Goal: Task Accomplishment & Management: Use online tool/utility

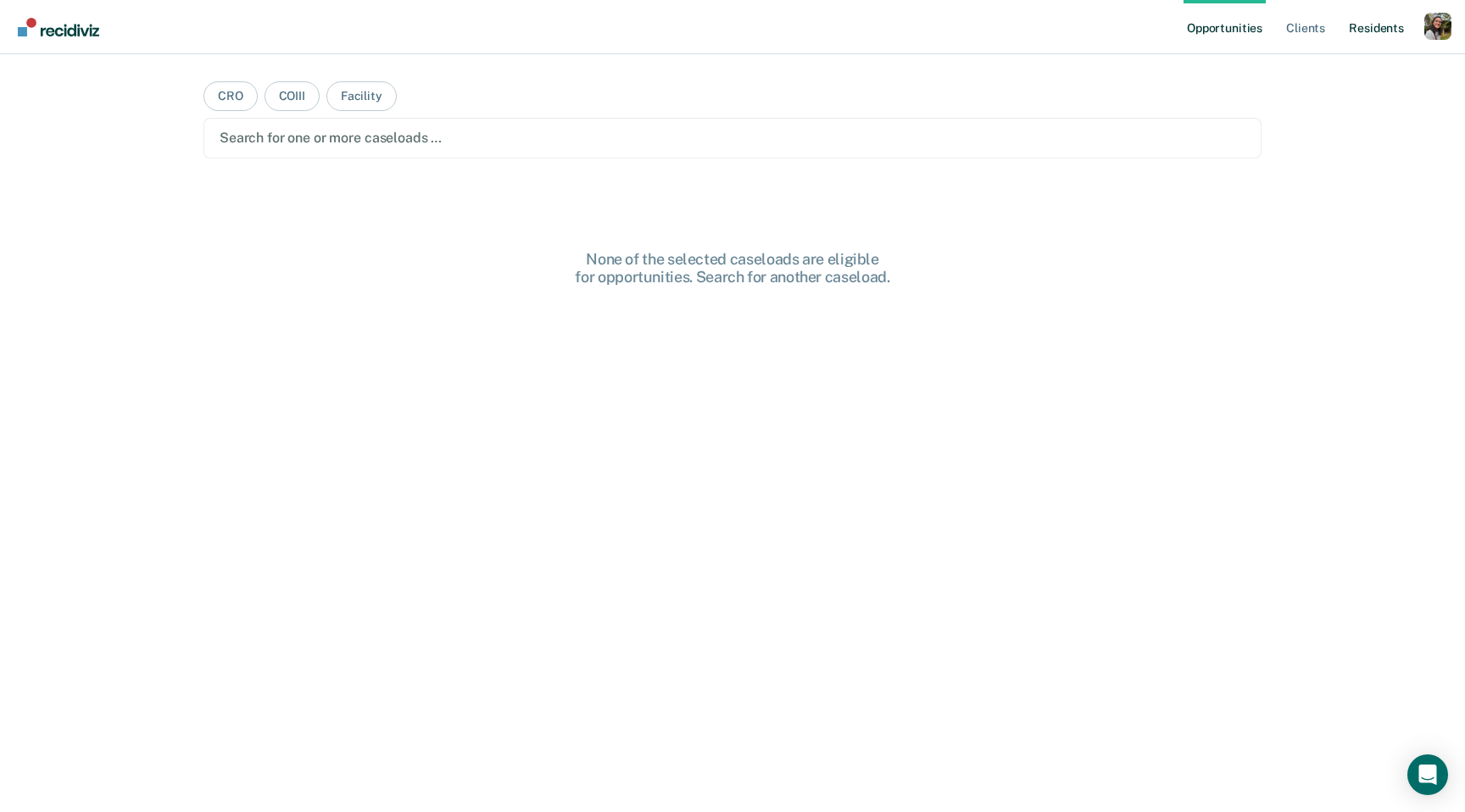
click at [1386, 25] on link "Resident s" at bounding box center [1376, 27] width 62 height 54
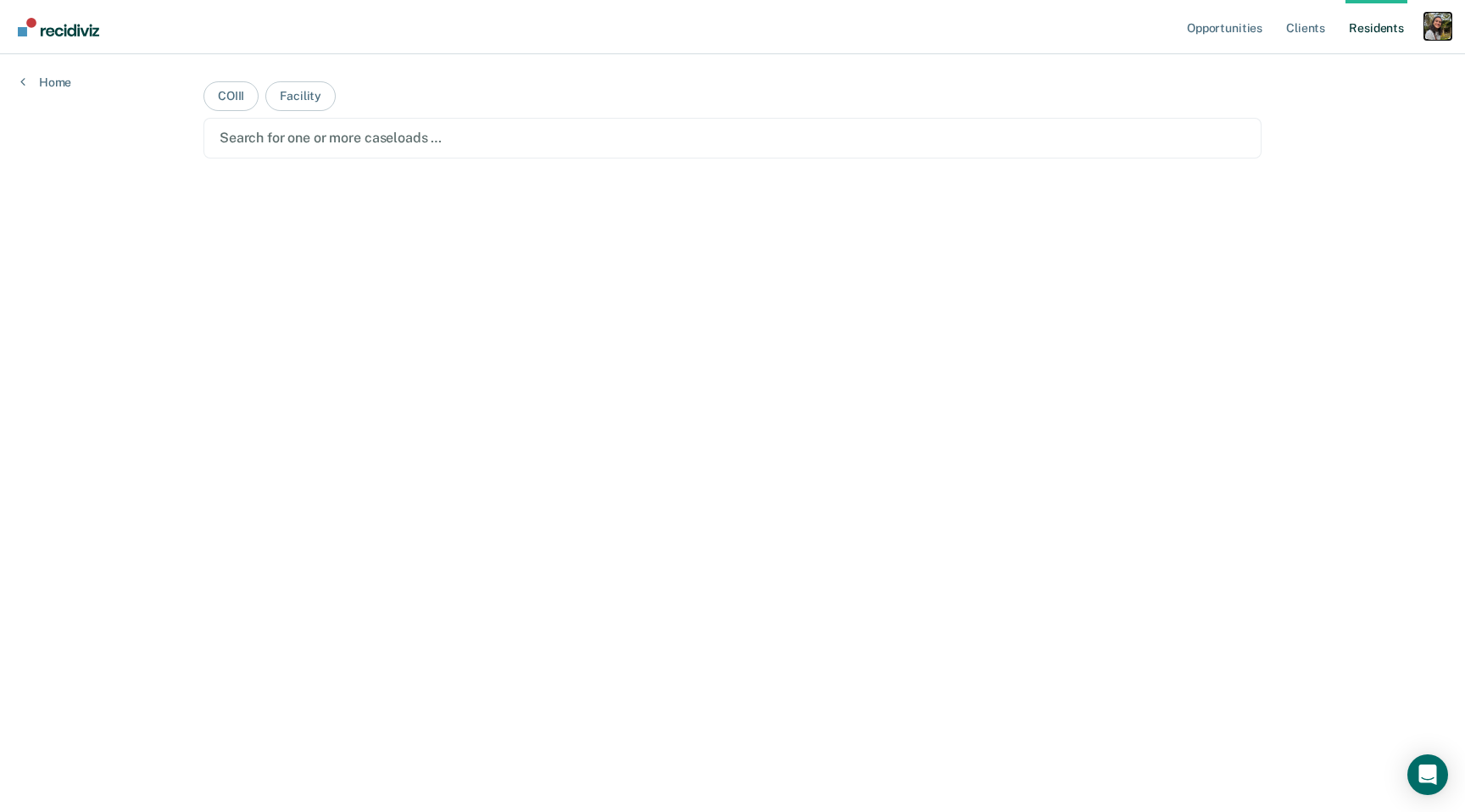
click at [1444, 25] on div "Profile dropdown button" at bounding box center [1438, 27] width 27 height 27
click at [1346, 75] on link "Profile" at bounding box center [1369, 69] width 137 height 15
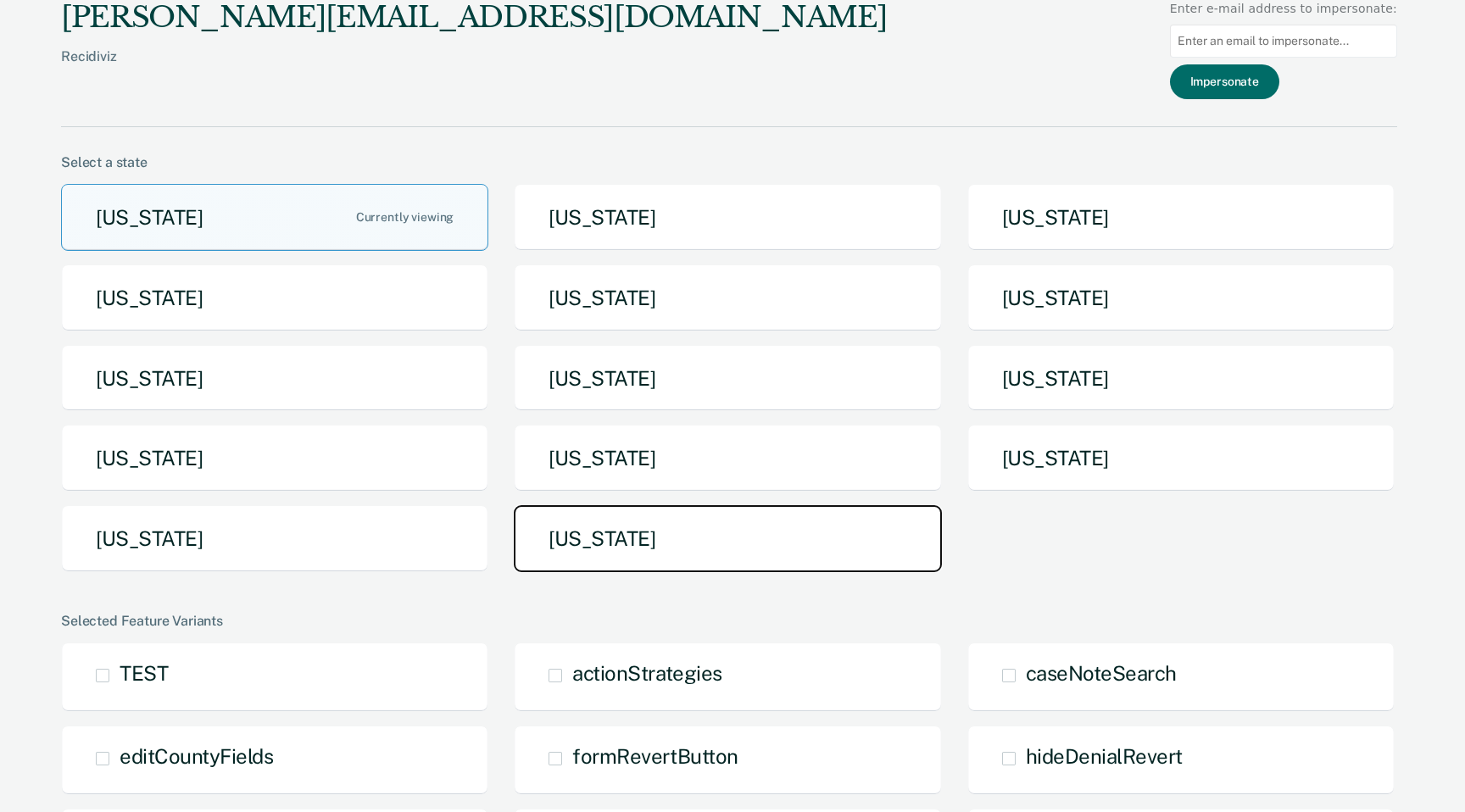
click at [741, 542] on button "Utah" at bounding box center [727, 539] width 427 height 67
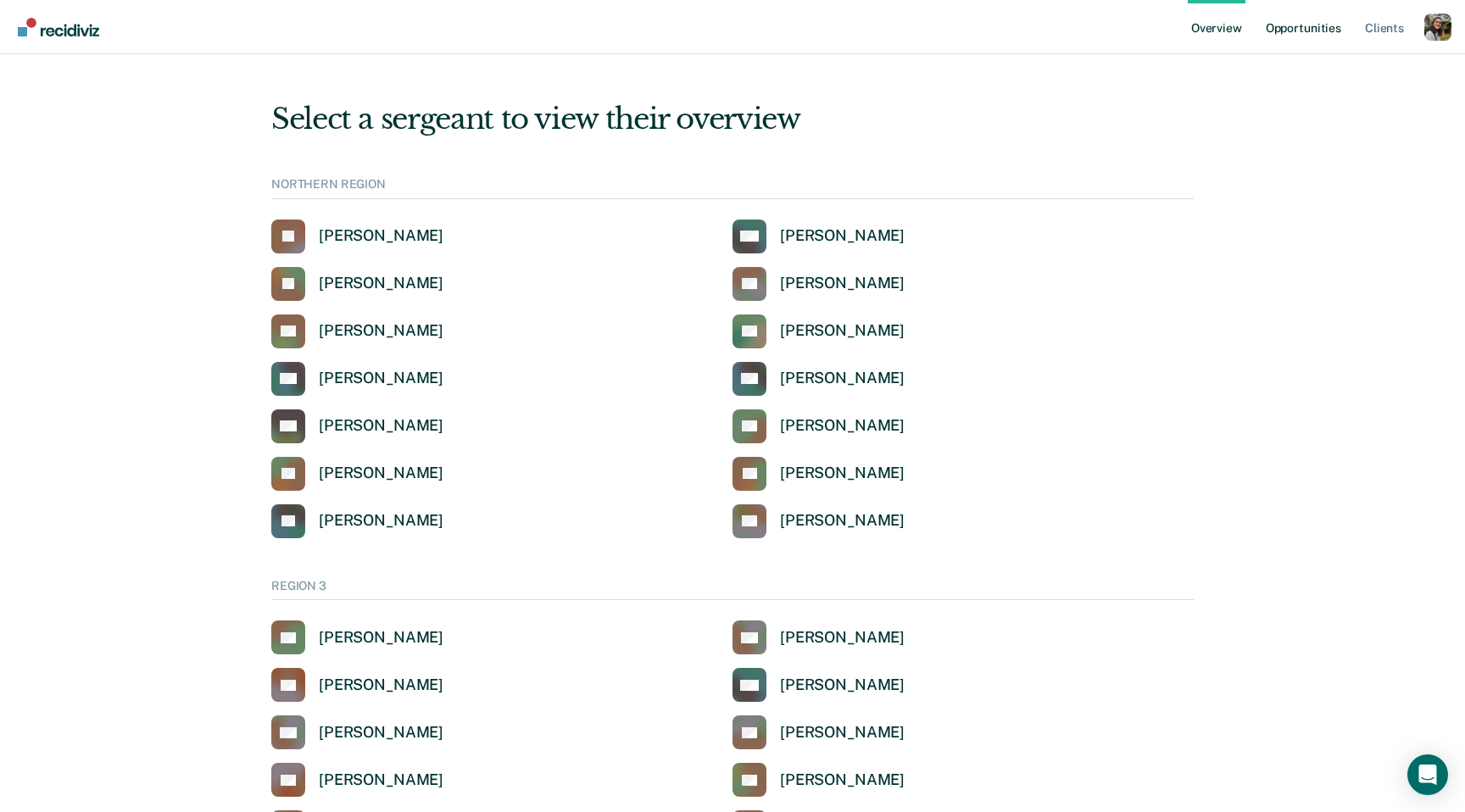
click at [1305, 27] on link "Opportunities" at bounding box center [1303, 27] width 82 height 54
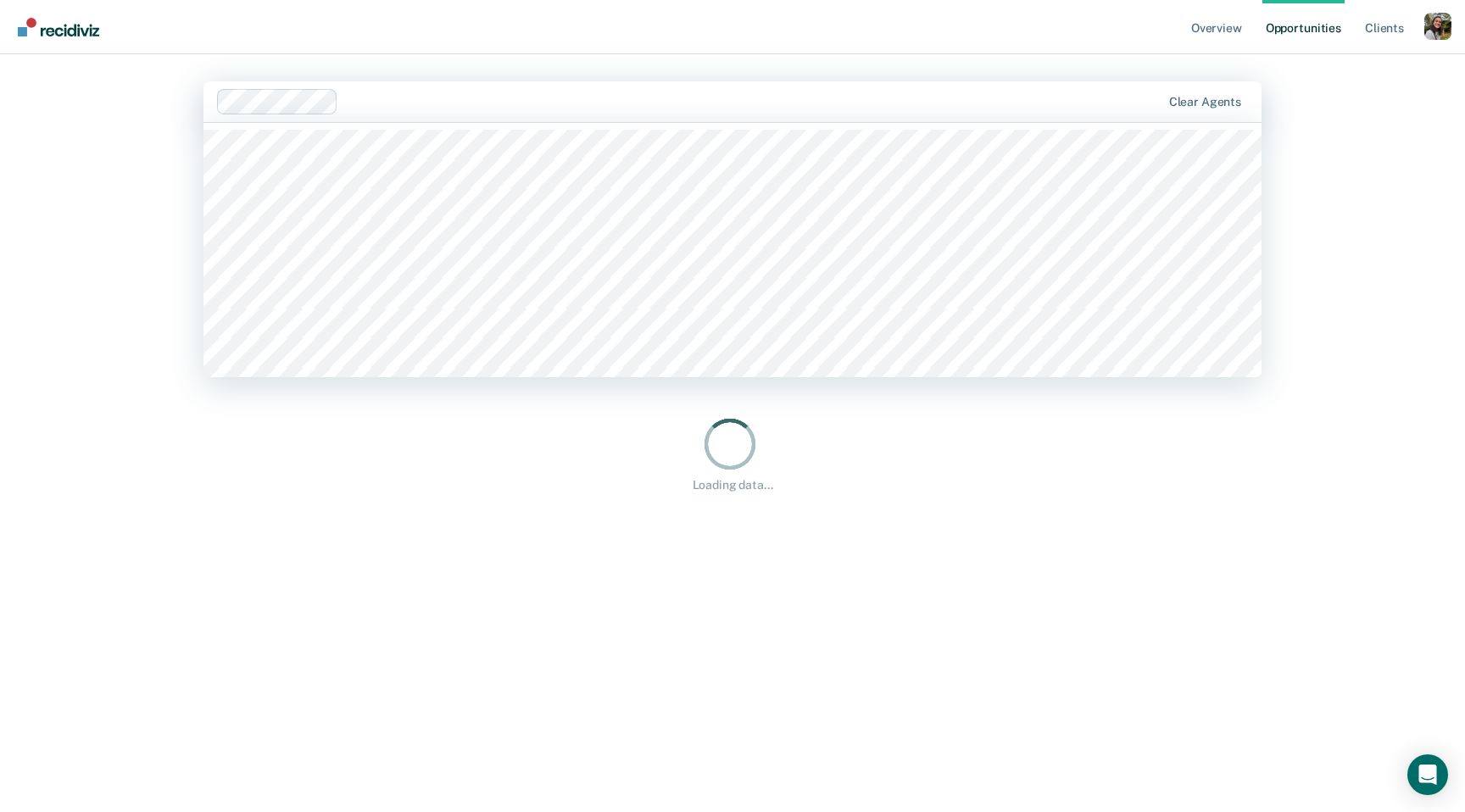
click at [690, 101] on div at bounding box center [752, 101] width 815 height 20
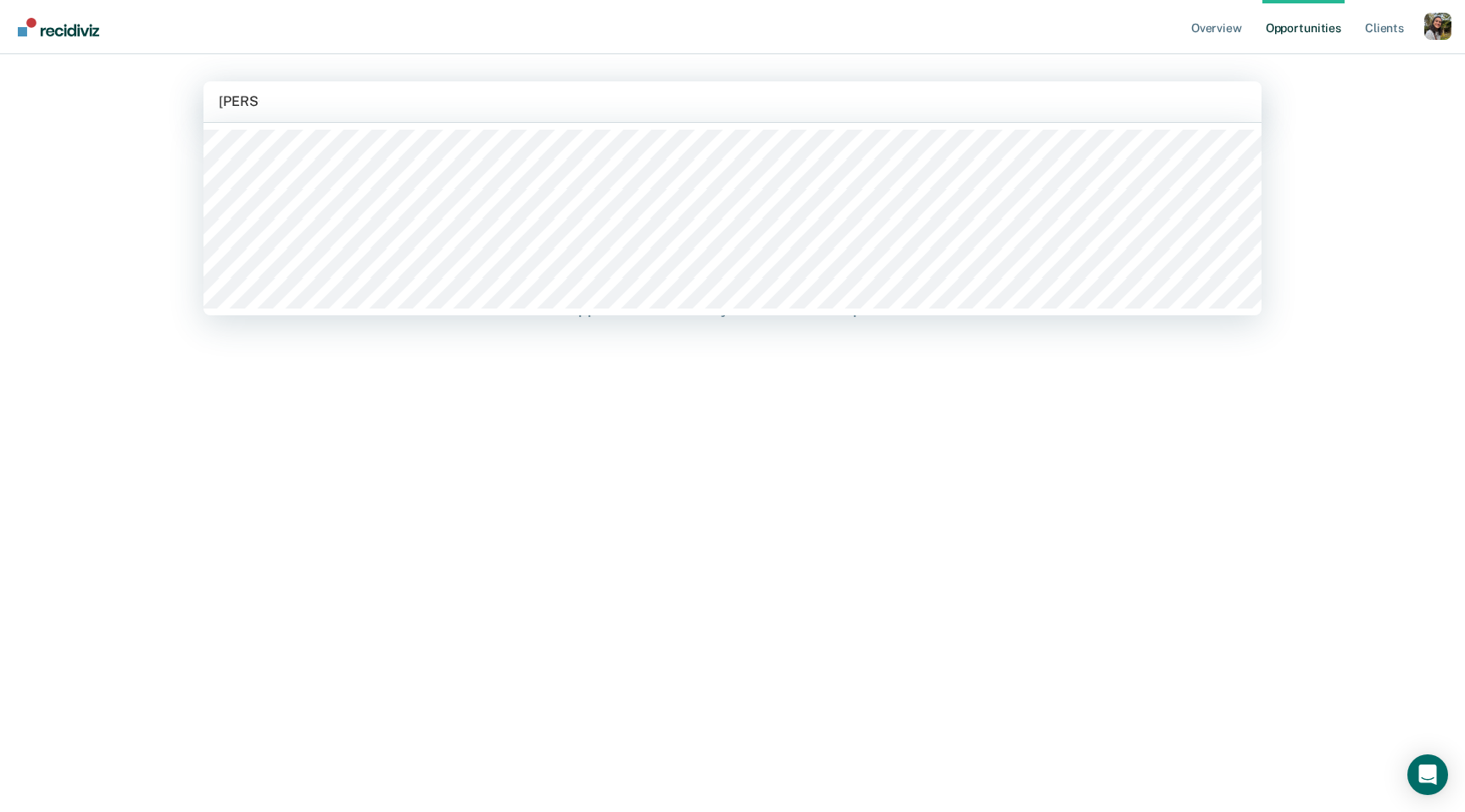
type input "nicholas"
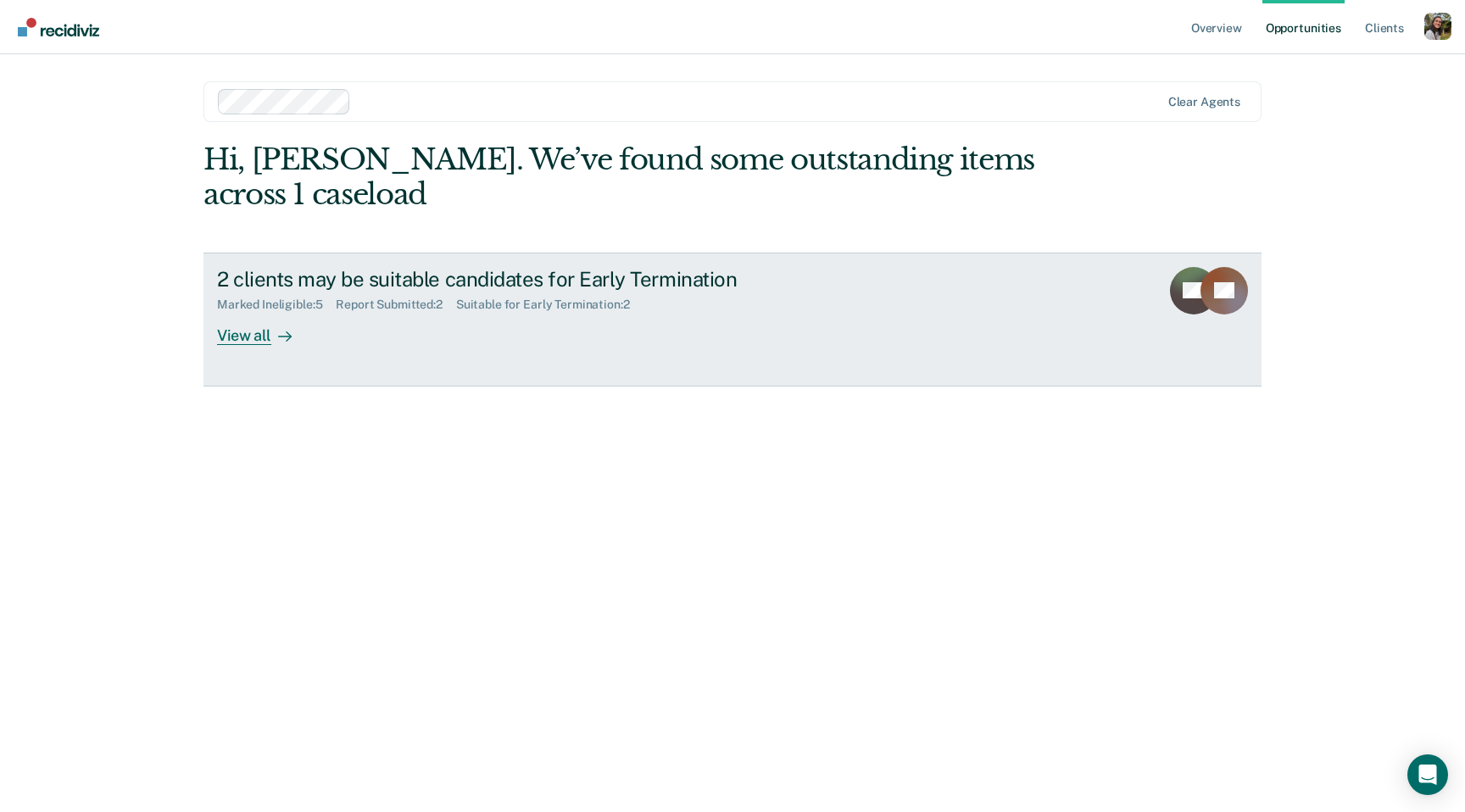
click at [640, 283] on div "2 clients may be suitable candidates for Early Termination" at bounding box center [515, 279] width 595 height 25
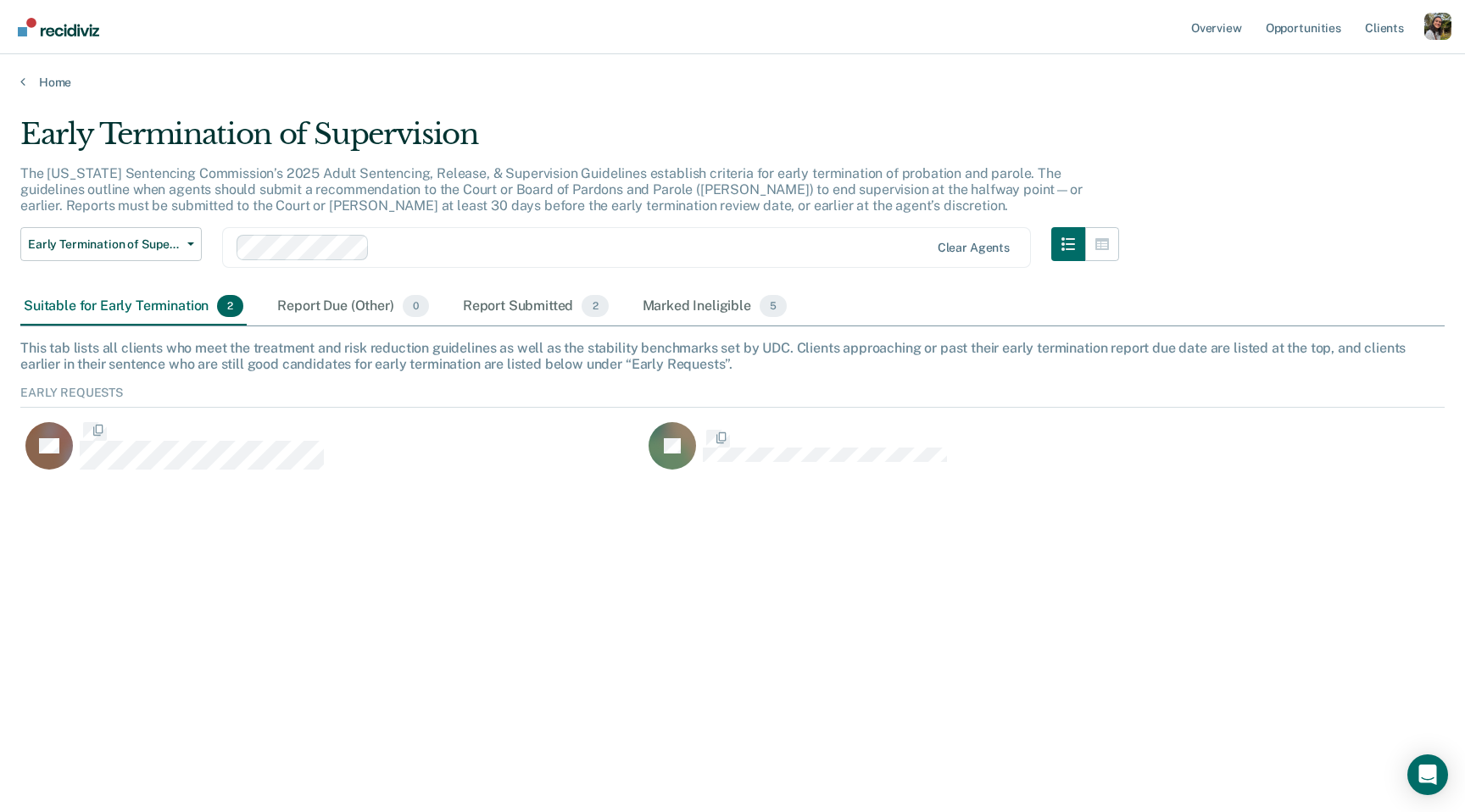
scroll to position [102, 1424]
click at [522, 283] on div "Early Termination of Supervision Early Termination of Supervision Clear agents" at bounding box center [570, 257] width 1098 height 61
click at [523, 306] on div "Report Submitted 2" at bounding box center [536, 306] width 153 height 37
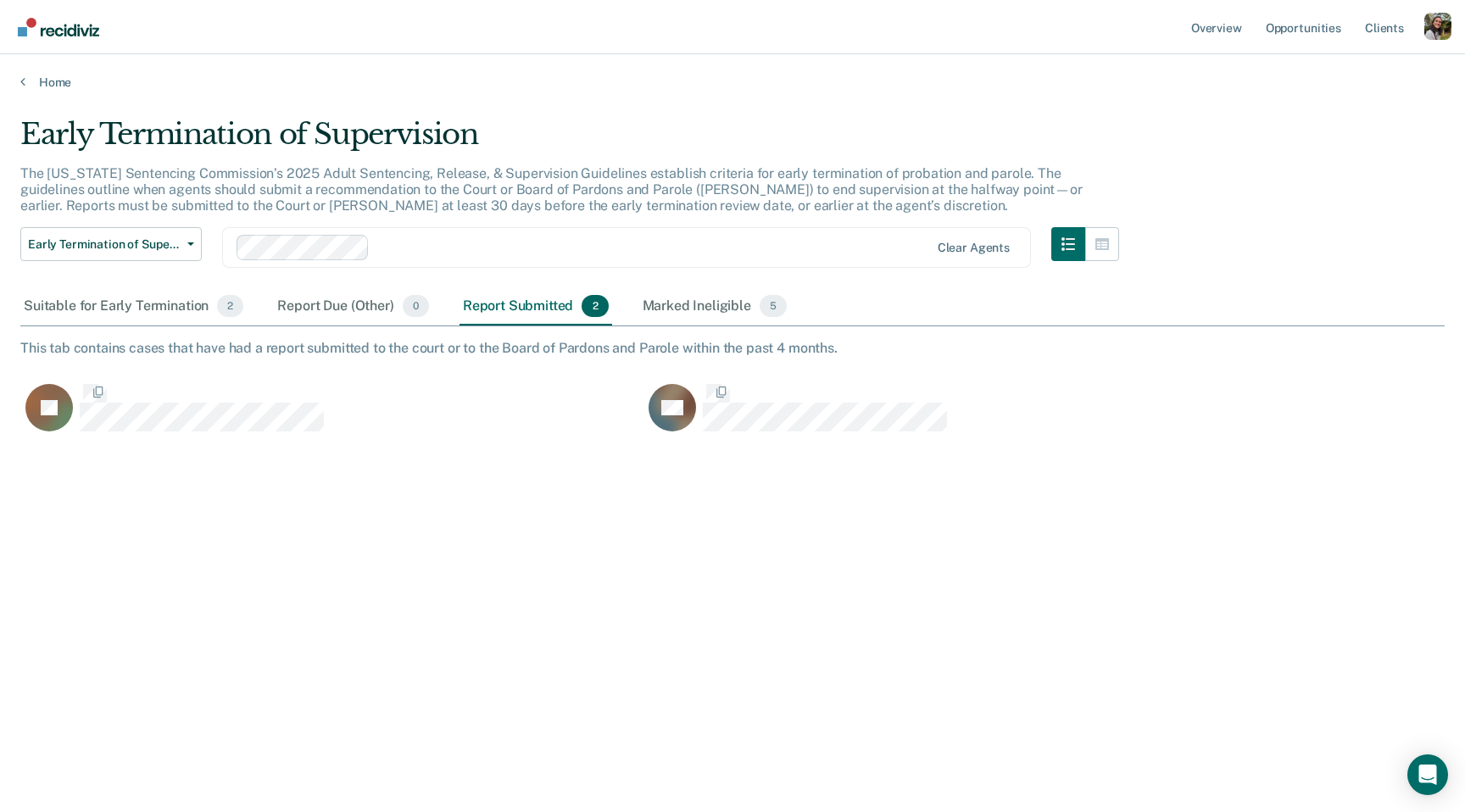
scroll to position [568, 1424]
click at [640, 310] on div "Marked Ineligible 5" at bounding box center [715, 306] width 152 height 37
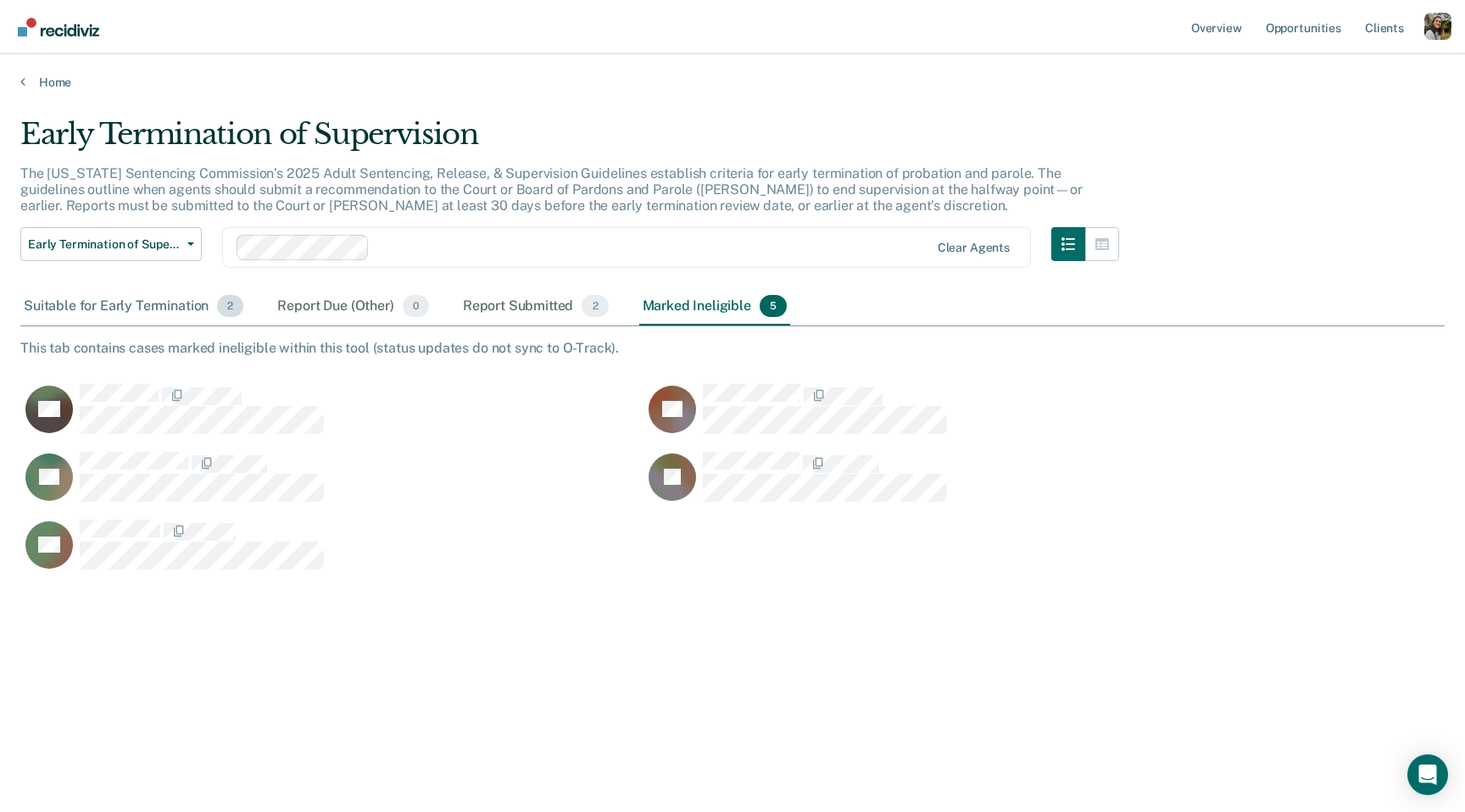
click at [152, 305] on div "Suitable for Early Termination 2" at bounding box center [133, 306] width 226 height 37
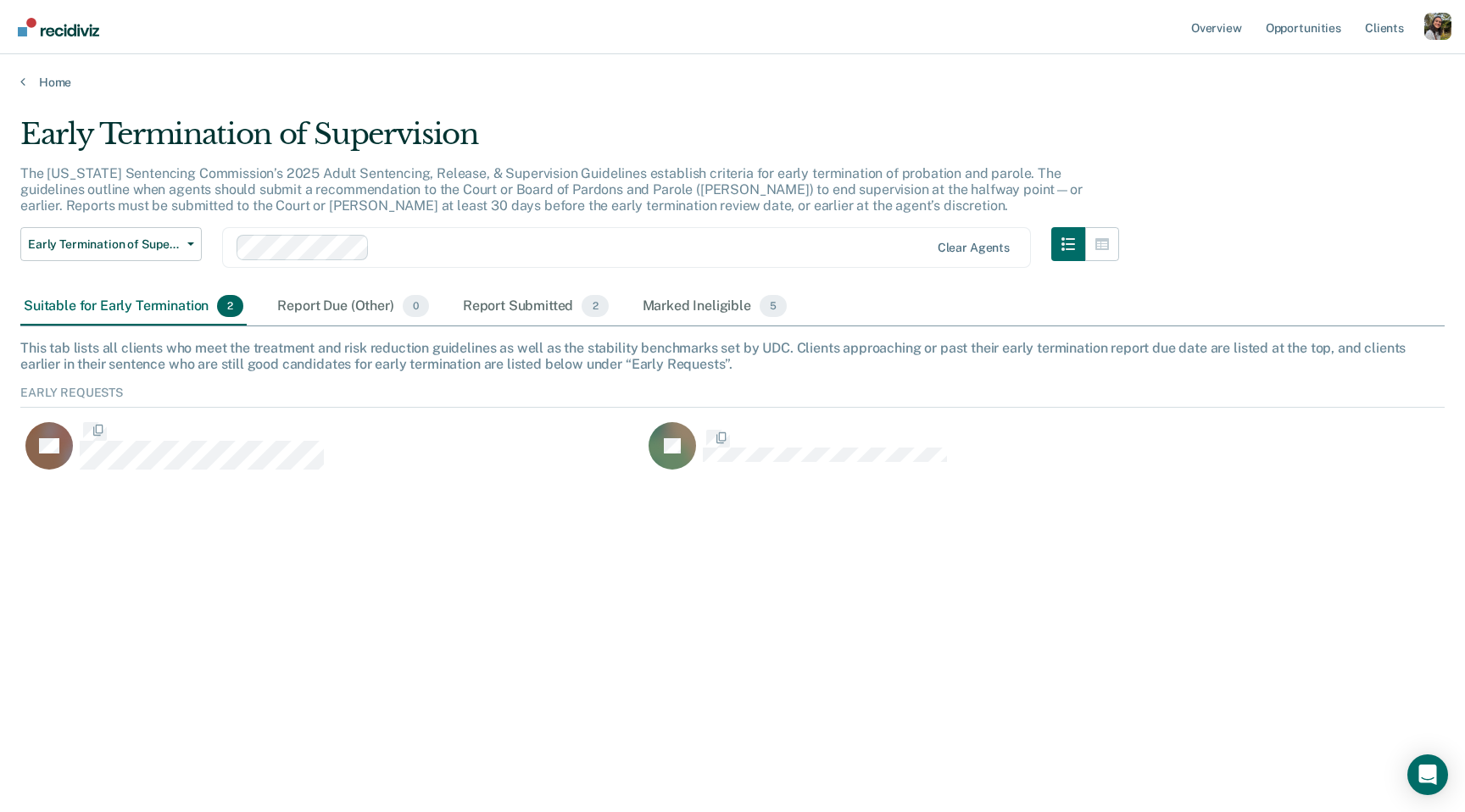
scroll to position [102, 1424]
click at [276, 312] on div "Report Due (Other) 0" at bounding box center [352, 306] width 157 height 37
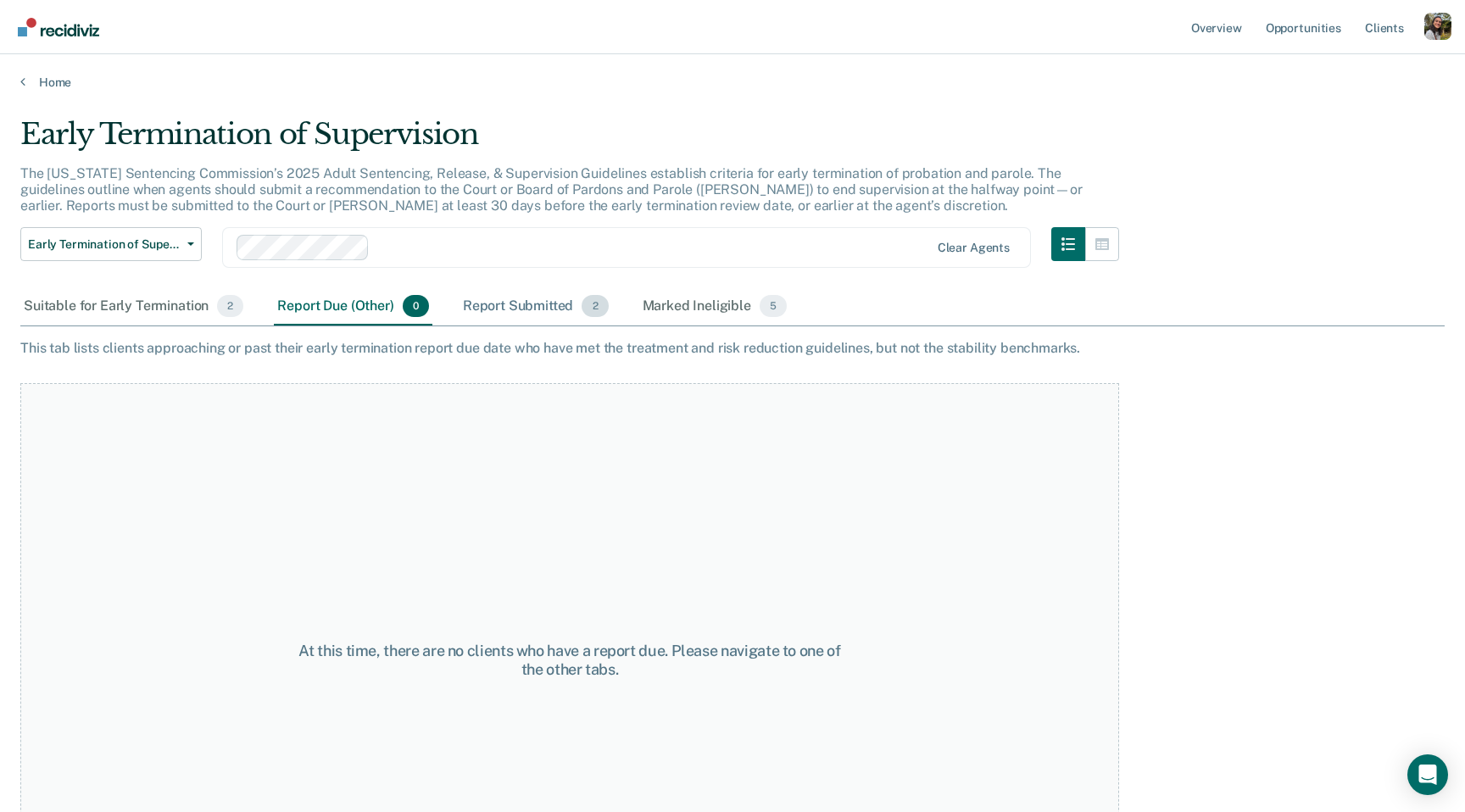
click at [546, 296] on div "Report Submitted 2" at bounding box center [536, 306] width 153 height 37
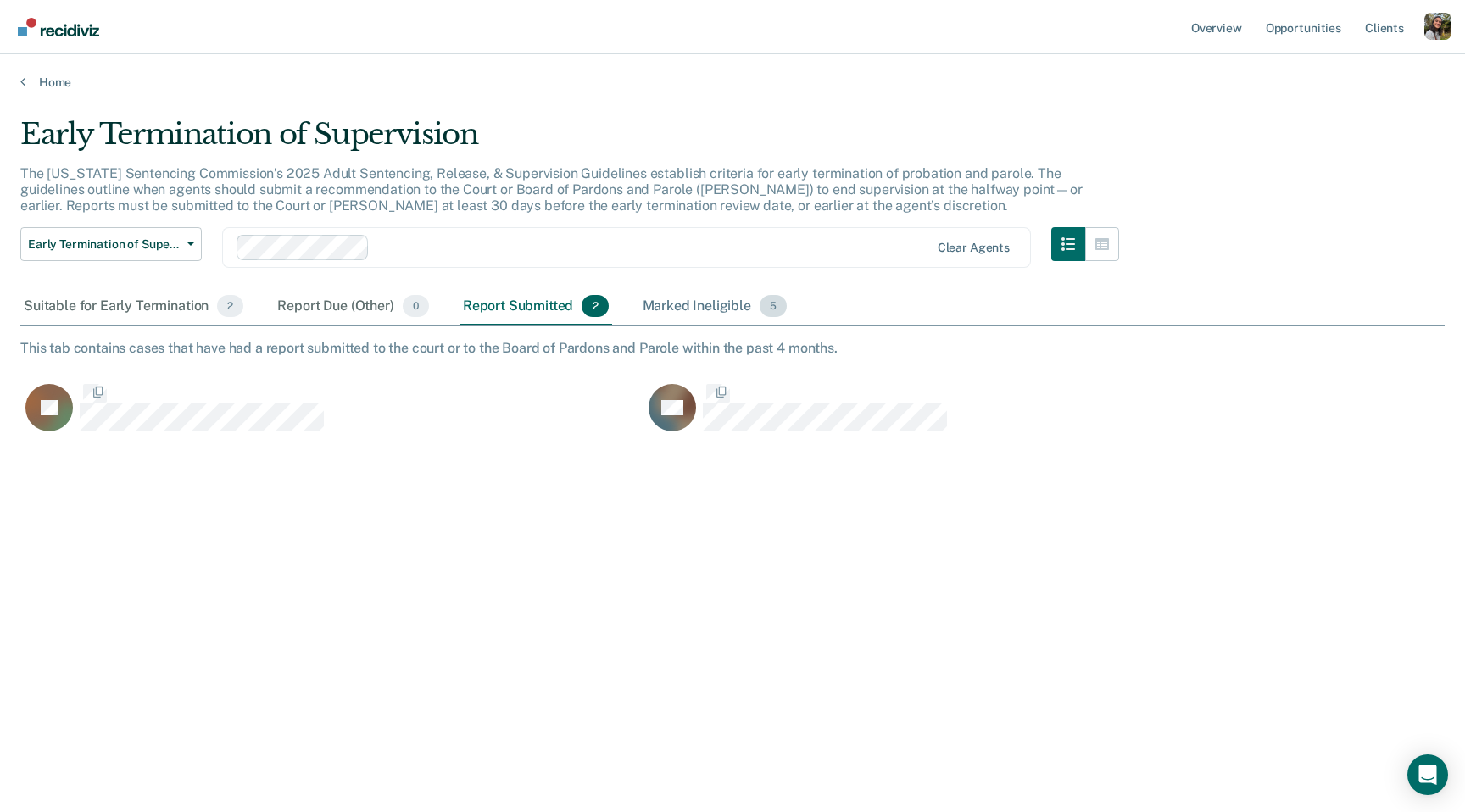
scroll to position [568, 1424]
click at [685, 299] on div "Marked Ineligible 5" at bounding box center [715, 306] width 152 height 37
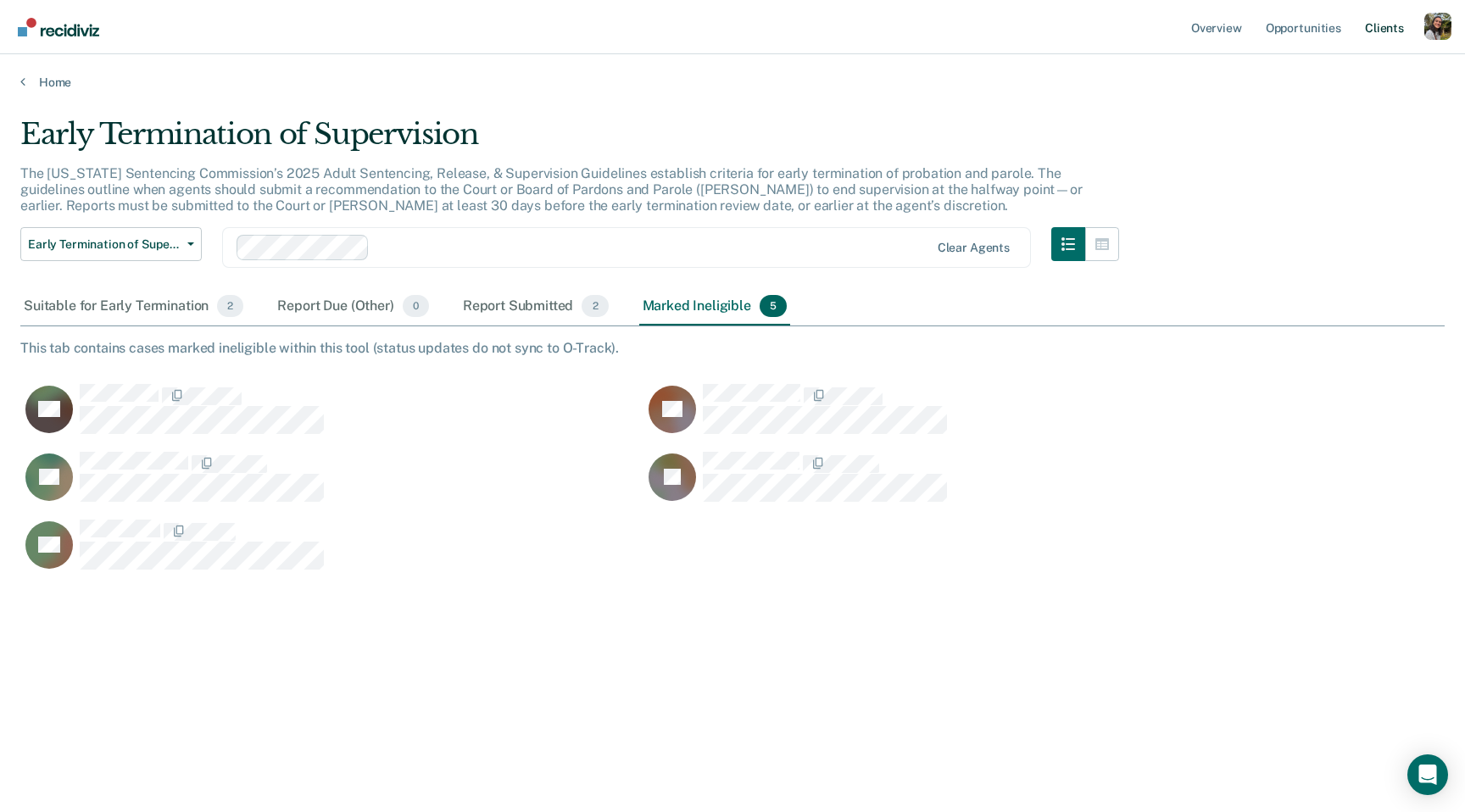
click at [1383, 39] on link "Client s" at bounding box center [1383, 27] width 46 height 54
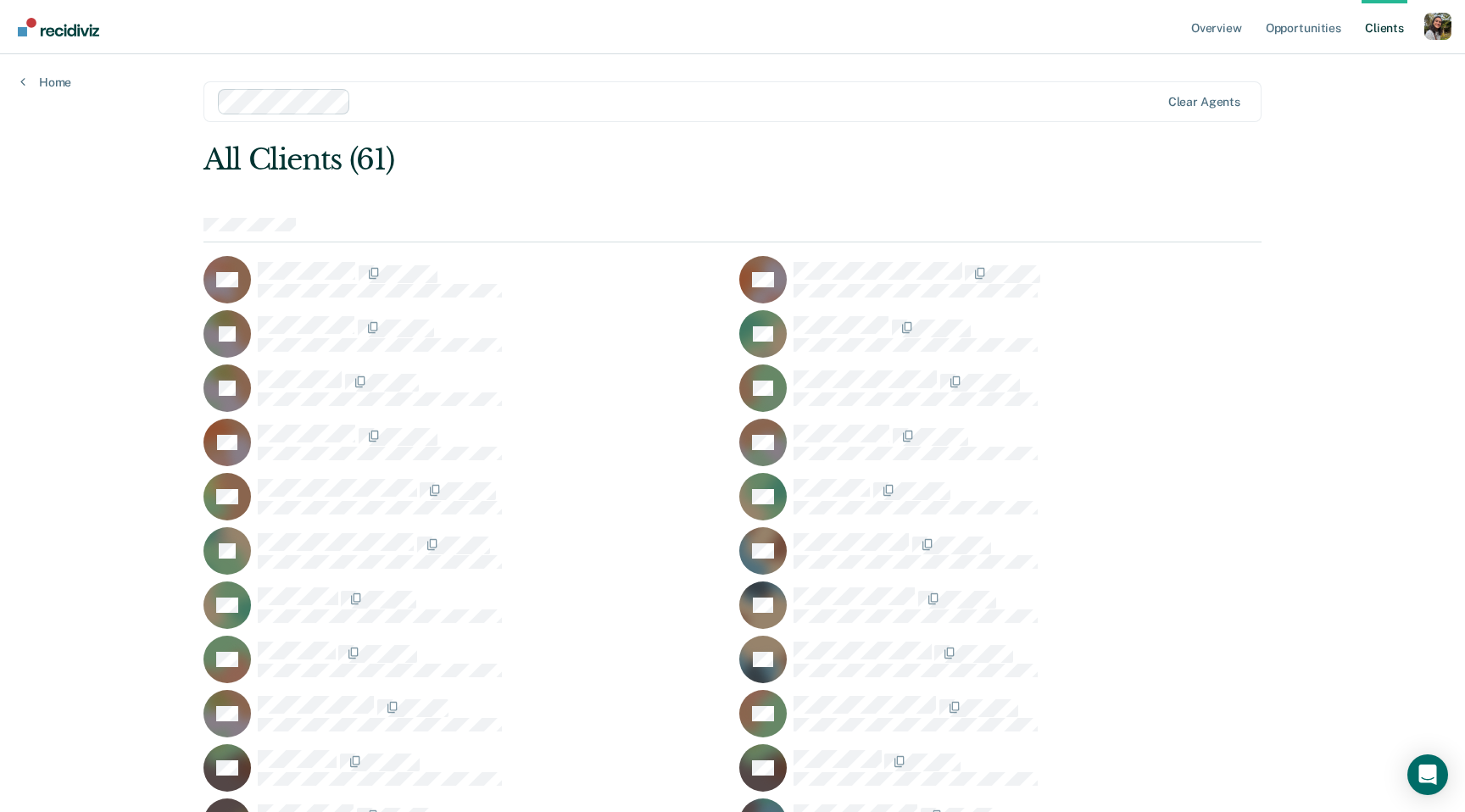
scroll to position [785, 0]
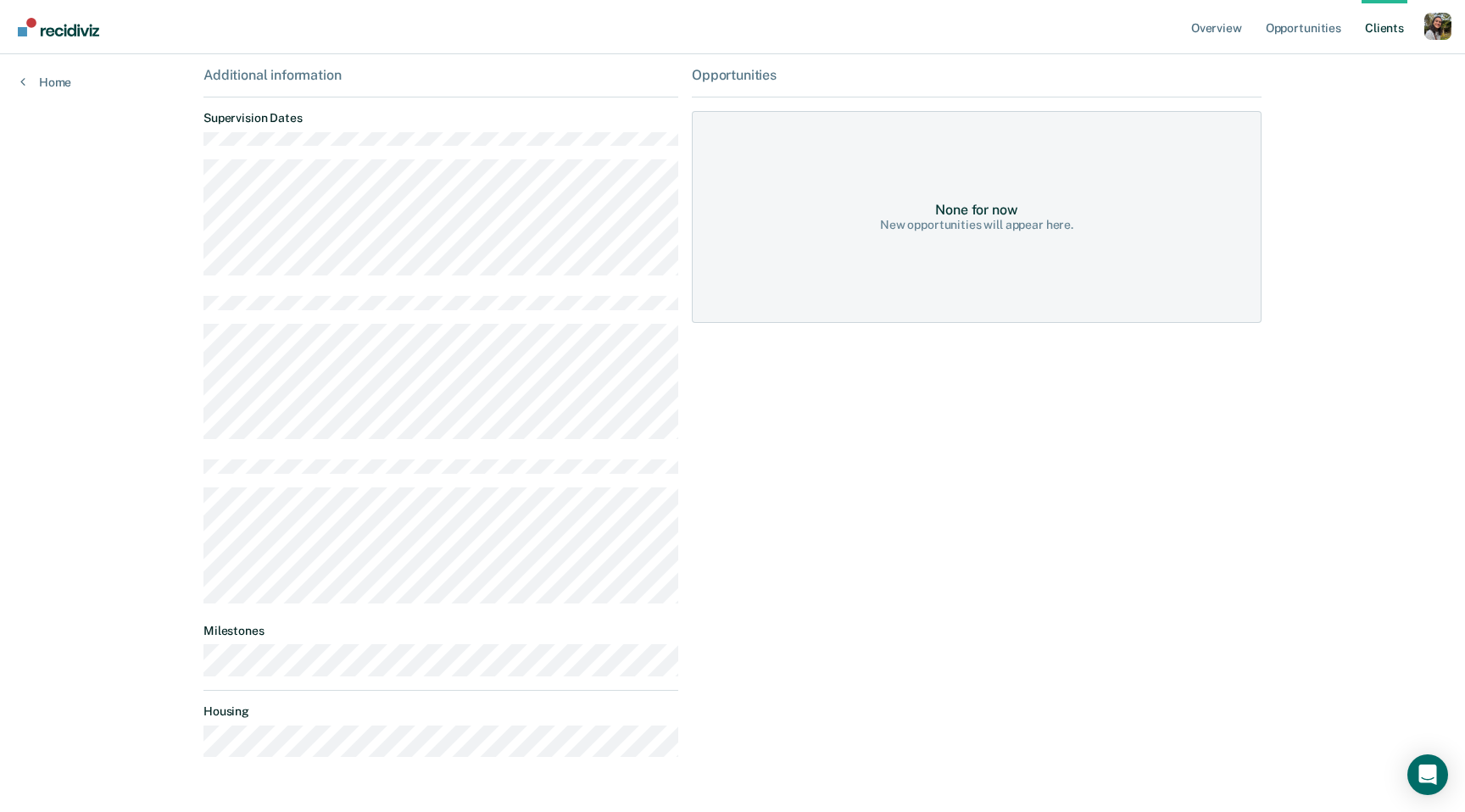
scroll to position [284, 0]
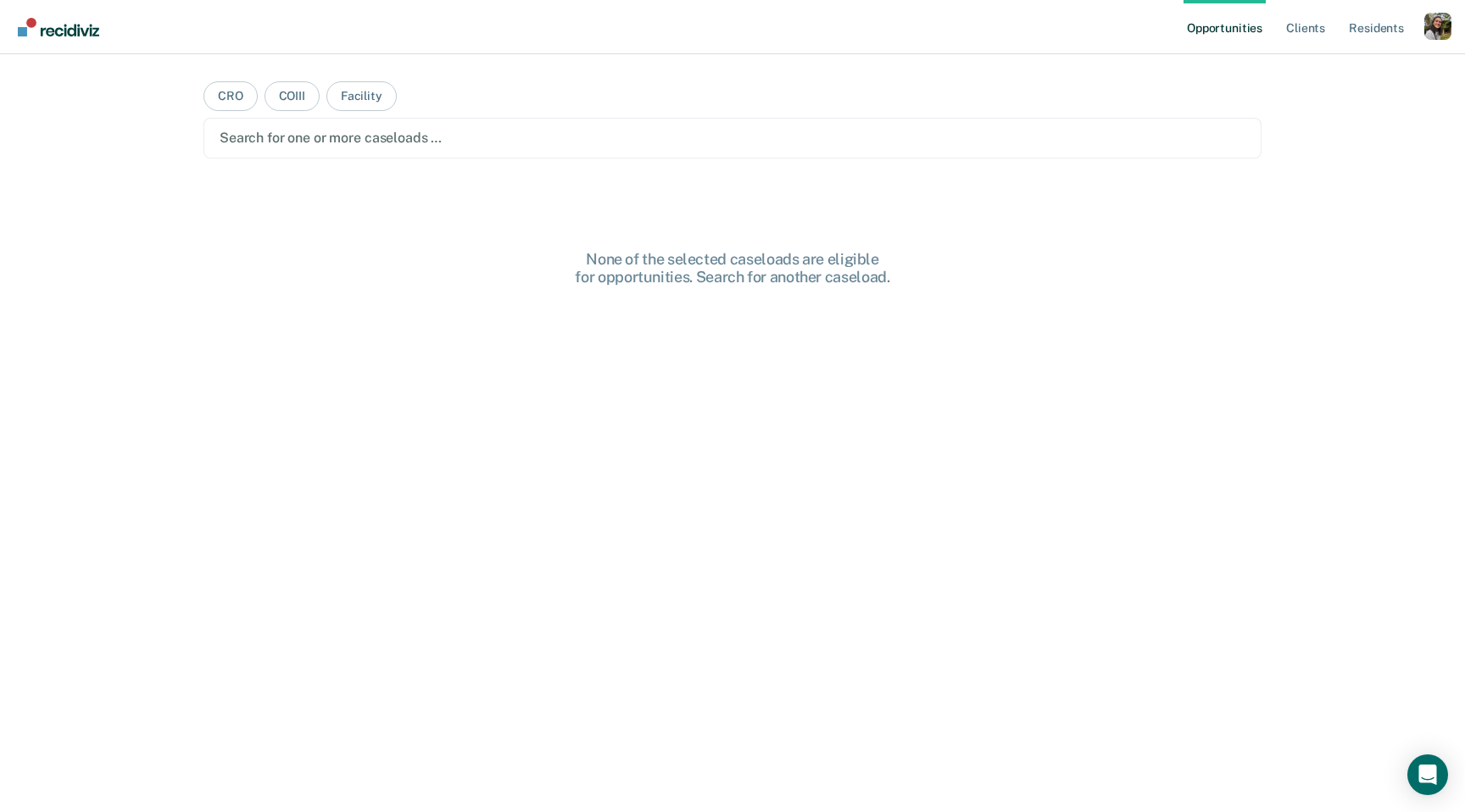
click at [227, 131] on div at bounding box center [732, 137] width 1026 height 20
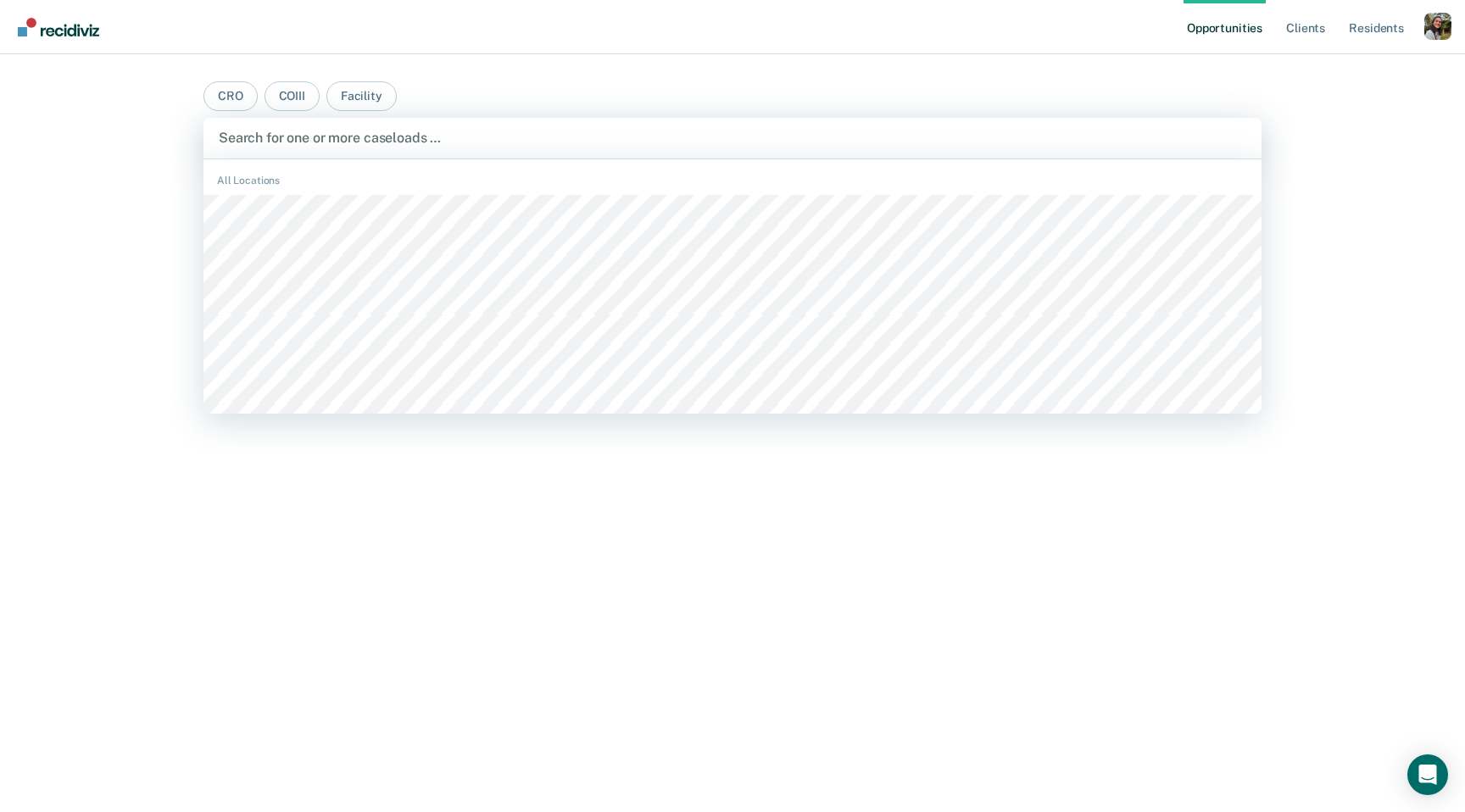
click at [1435, 12] on div "Opportunities Client s Resident s Profile How it works Log Out" at bounding box center [1317, 27] width 268 height 54
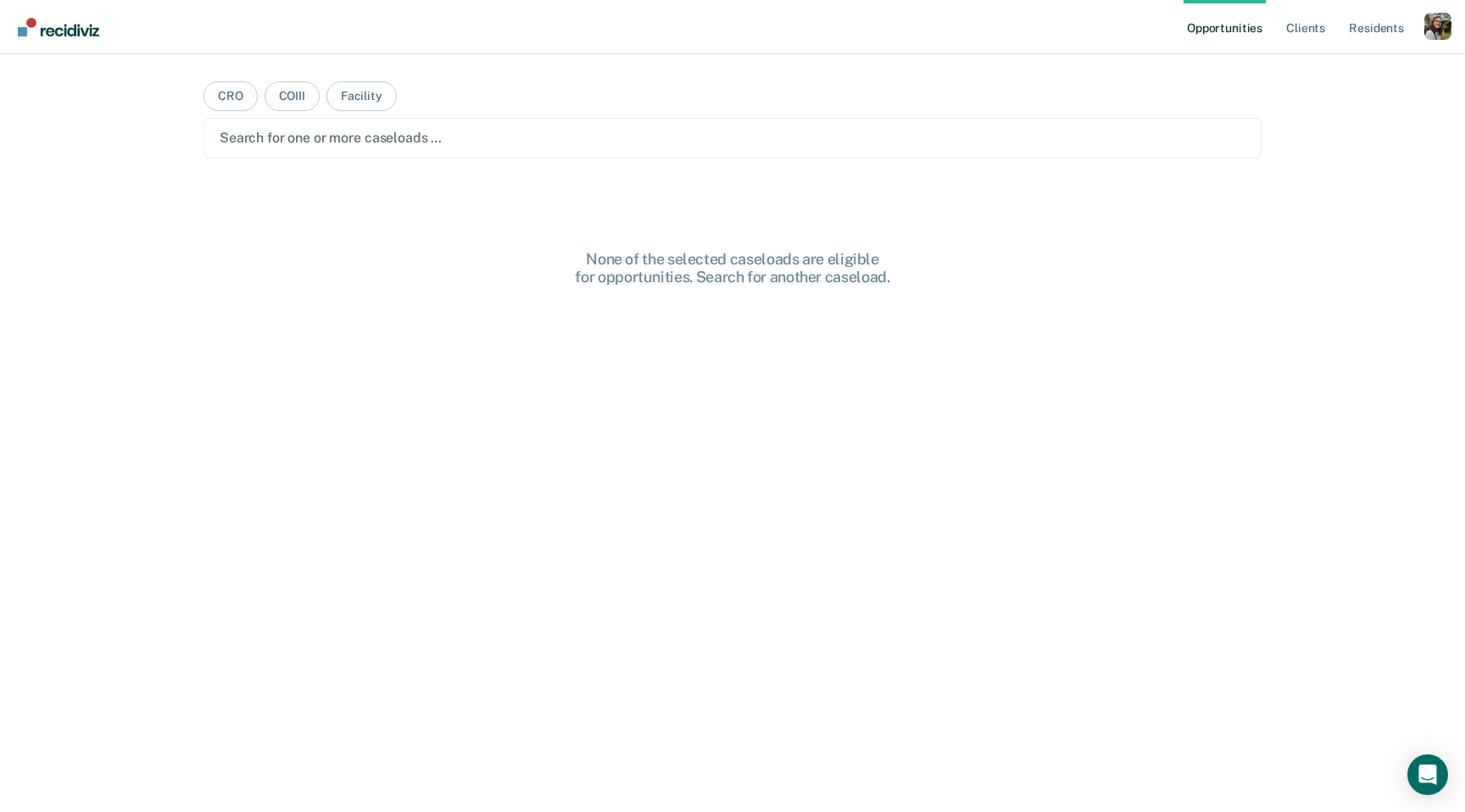
click at [1457, 26] on nav "Opportunities Client s Resident s Profile How it works Log Out" at bounding box center [732, 27] width 1465 height 54
click at [1448, 28] on div "Profile dropdown button" at bounding box center [1438, 27] width 27 height 27
click at [1329, 63] on link "Profile" at bounding box center [1369, 69] width 137 height 15
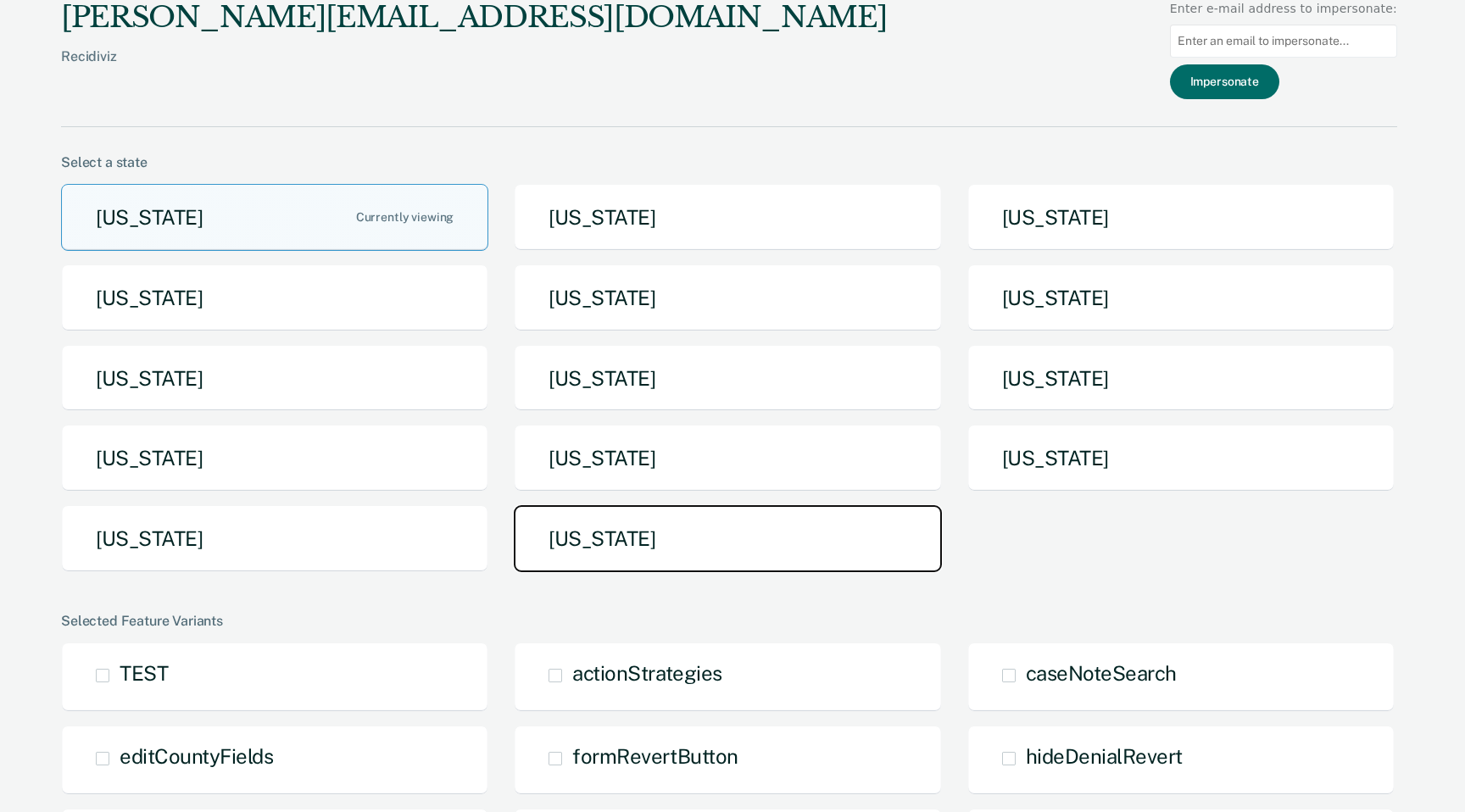
click at [788, 528] on button "Utah" at bounding box center [727, 539] width 427 height 67
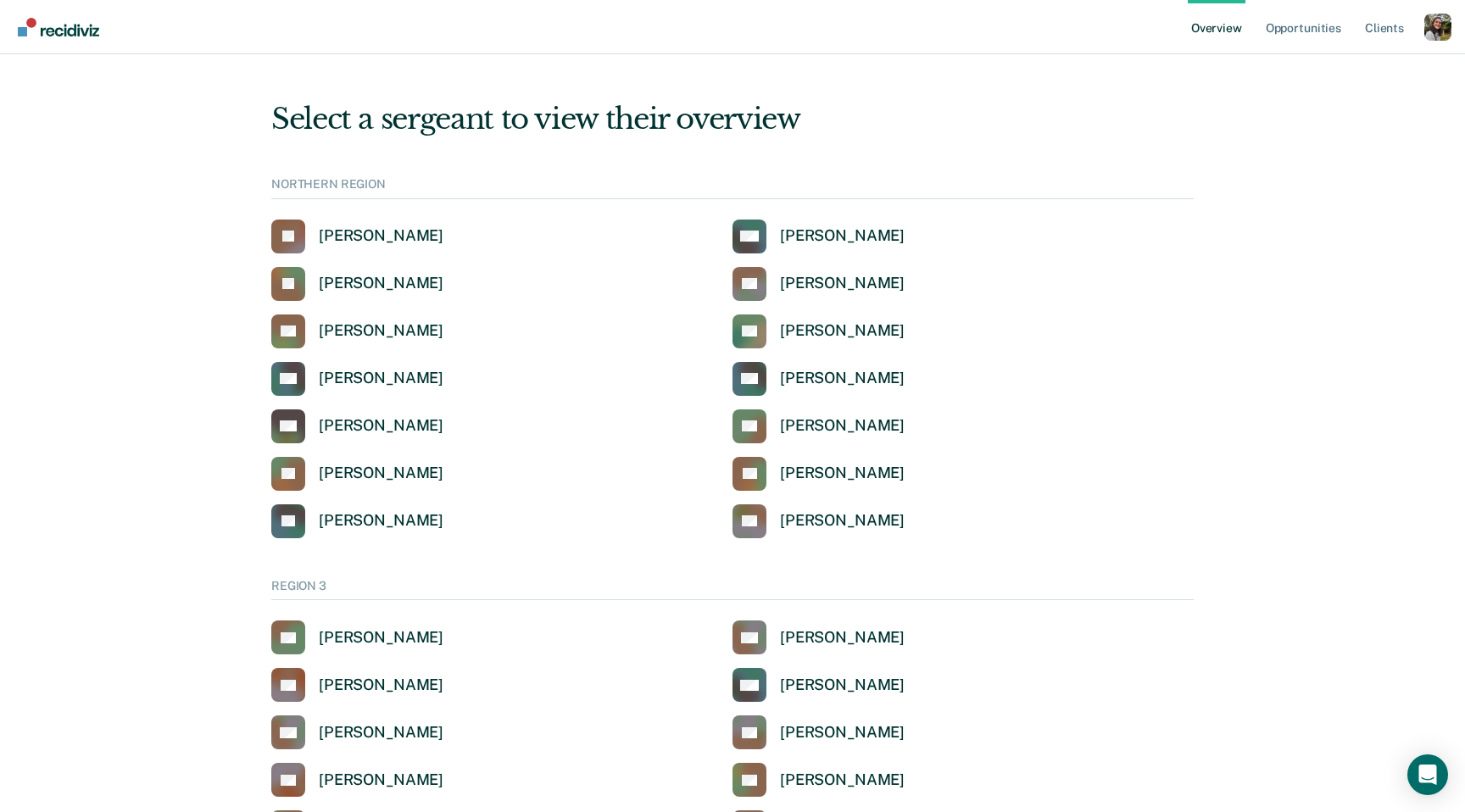
click at [1412, 29] on ul "Overview Opportunities Client s" at bounding box center [1305, 27] width 236 height 54
click at [1295, 23] on link "Opportunities" at bounding box center [1303, 27] width 82 height 54
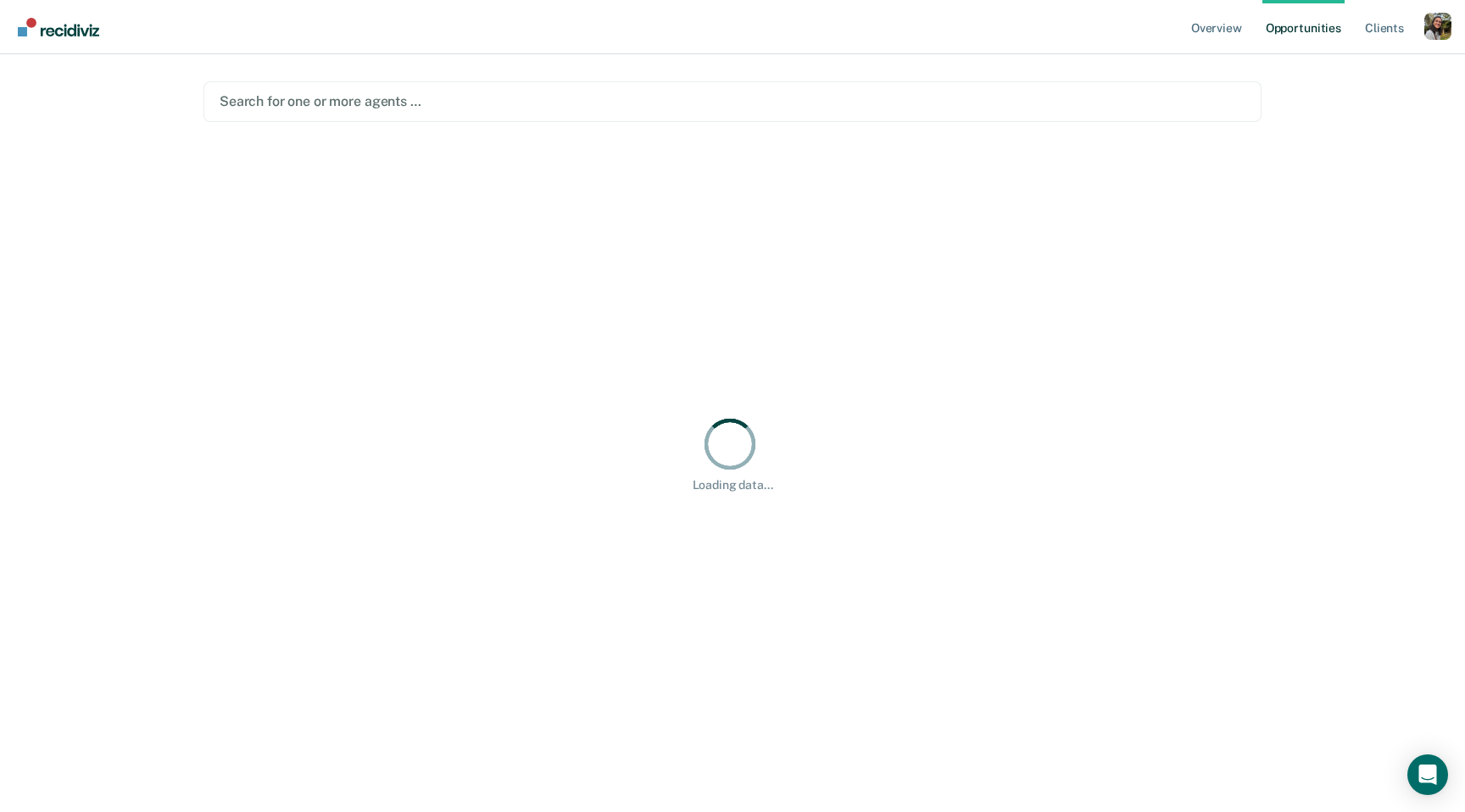
click at [705, 101] on div at bounding box center [732, 101] width 1026 height 20
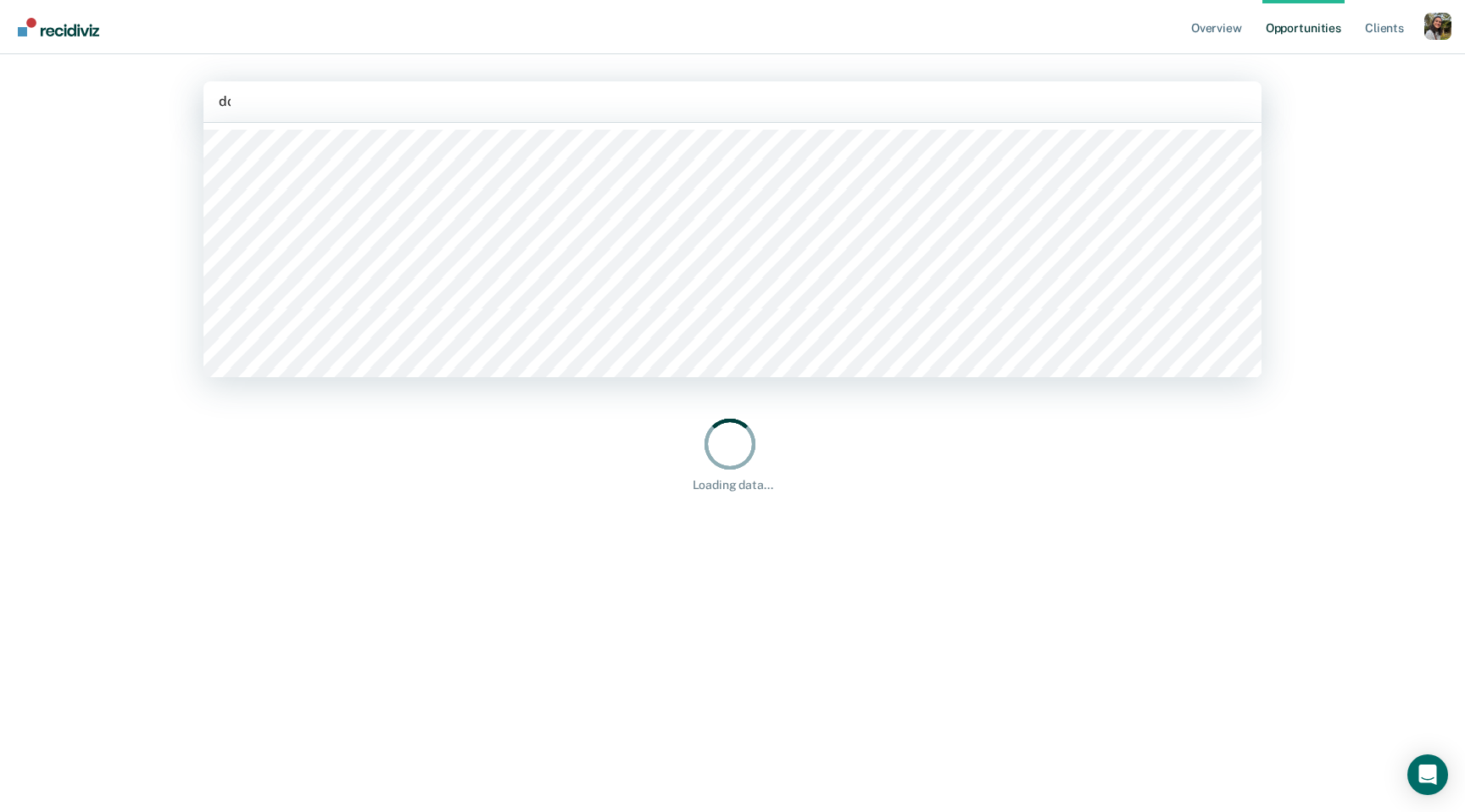
type input "doro"
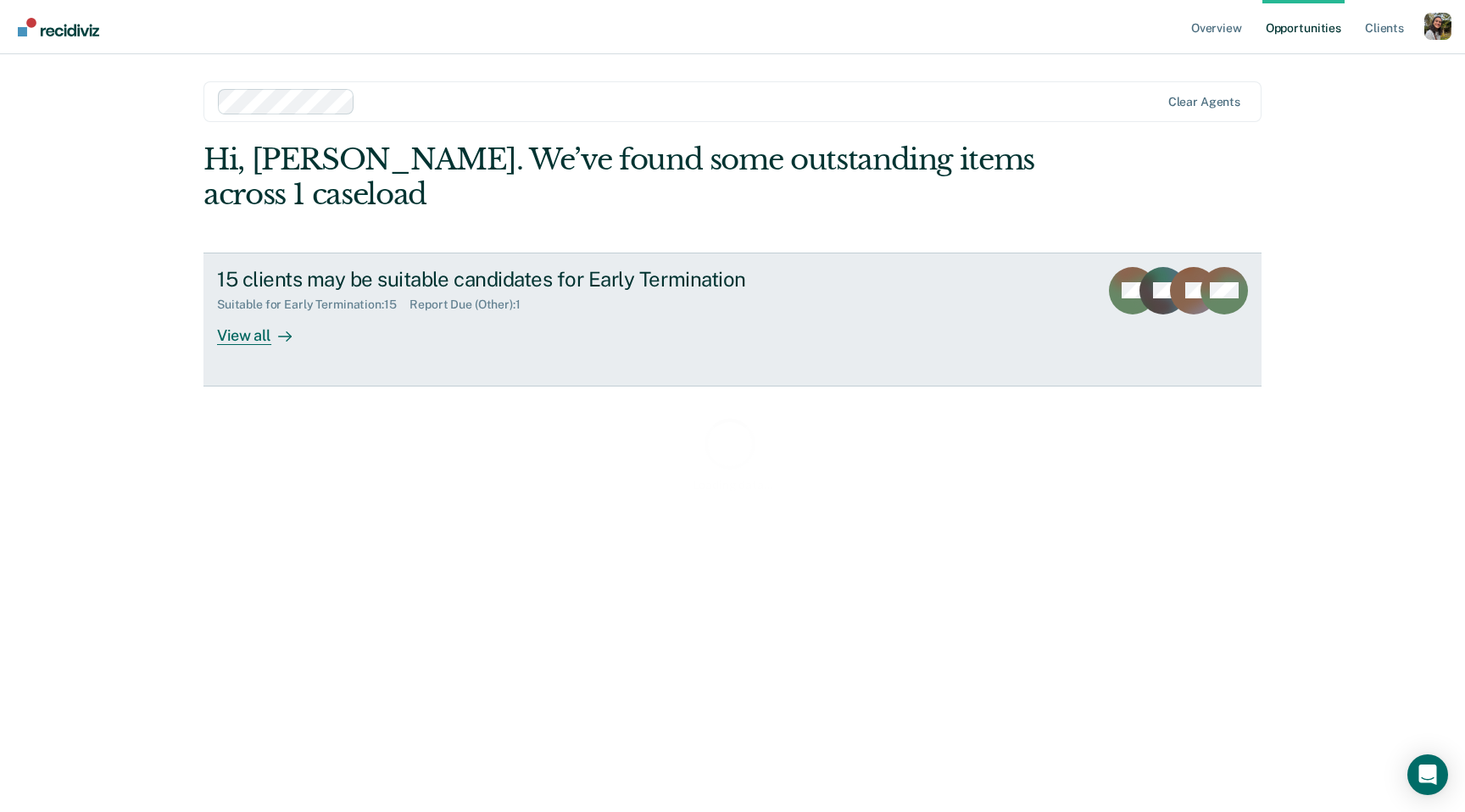
click at [391, 288] on div "15 clients may be suitable candidates for Early Termination" at bounding box center [515, 279] width 595 height 25
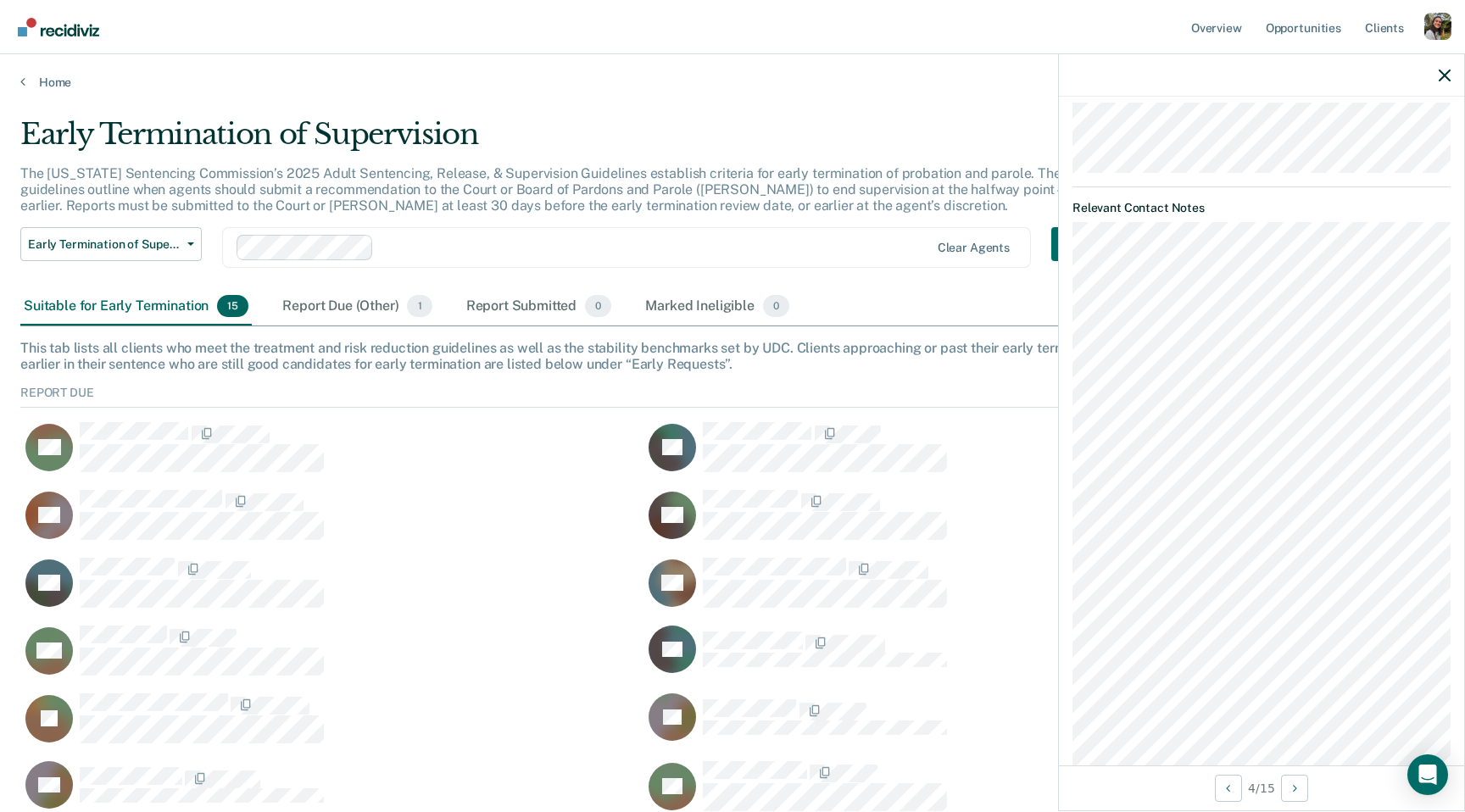
scroll to position [812, 0]
click at [343, 191] on p "The Utah Sentencing Commission’s 2025 Adult Sentencing, Release, & Supervision …" at bounding box center [552, 189] width 1062 height 48
click at [1445, 77] on icon "button" at bounding box center [1444, 76] width 12 height 12
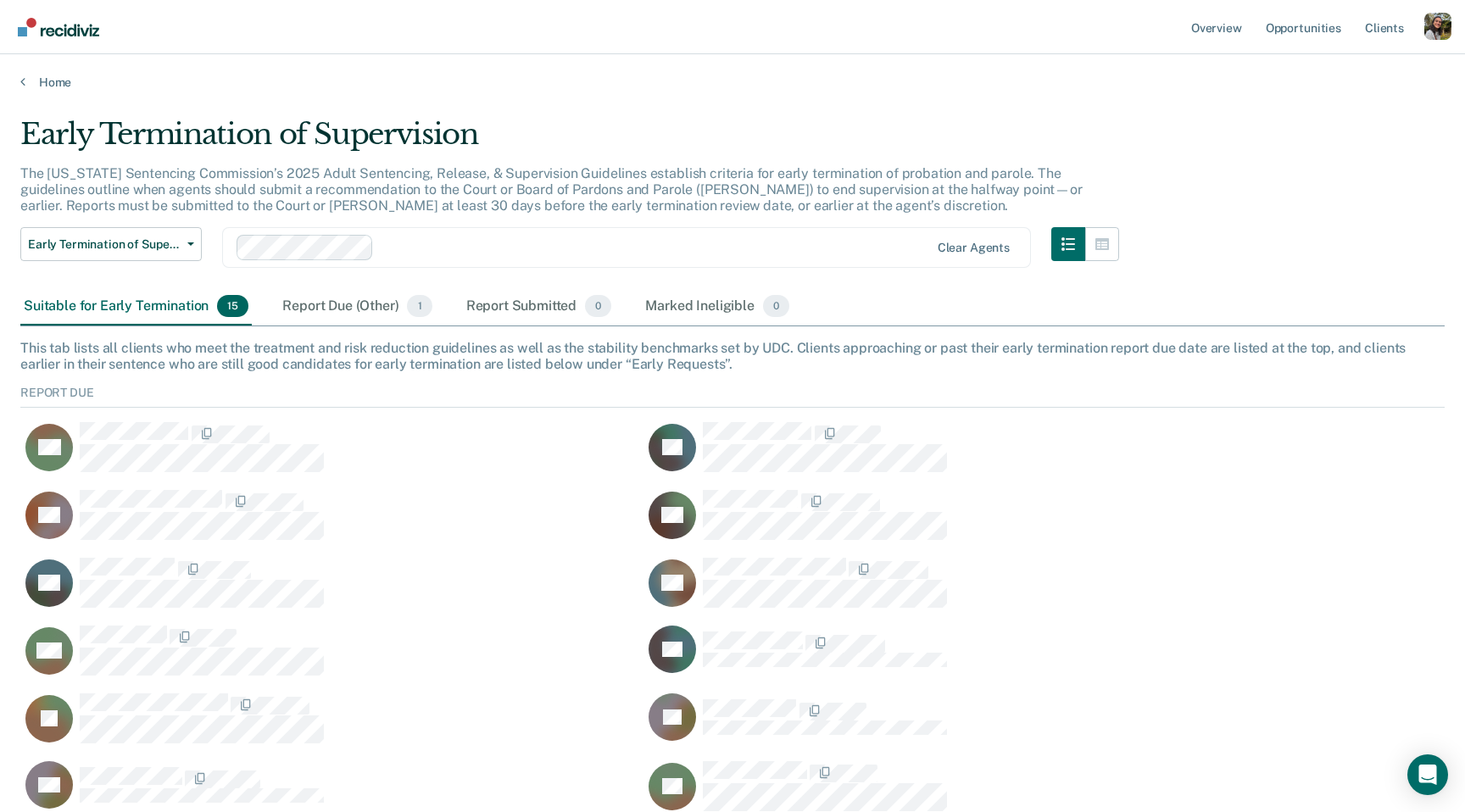
click at [1084, 175] on div "The Utah Sentencing Commission’s 2025 Adult Sentencing, Release, & Supervision …" at bounding box center [570, 196] width 1098 height 63
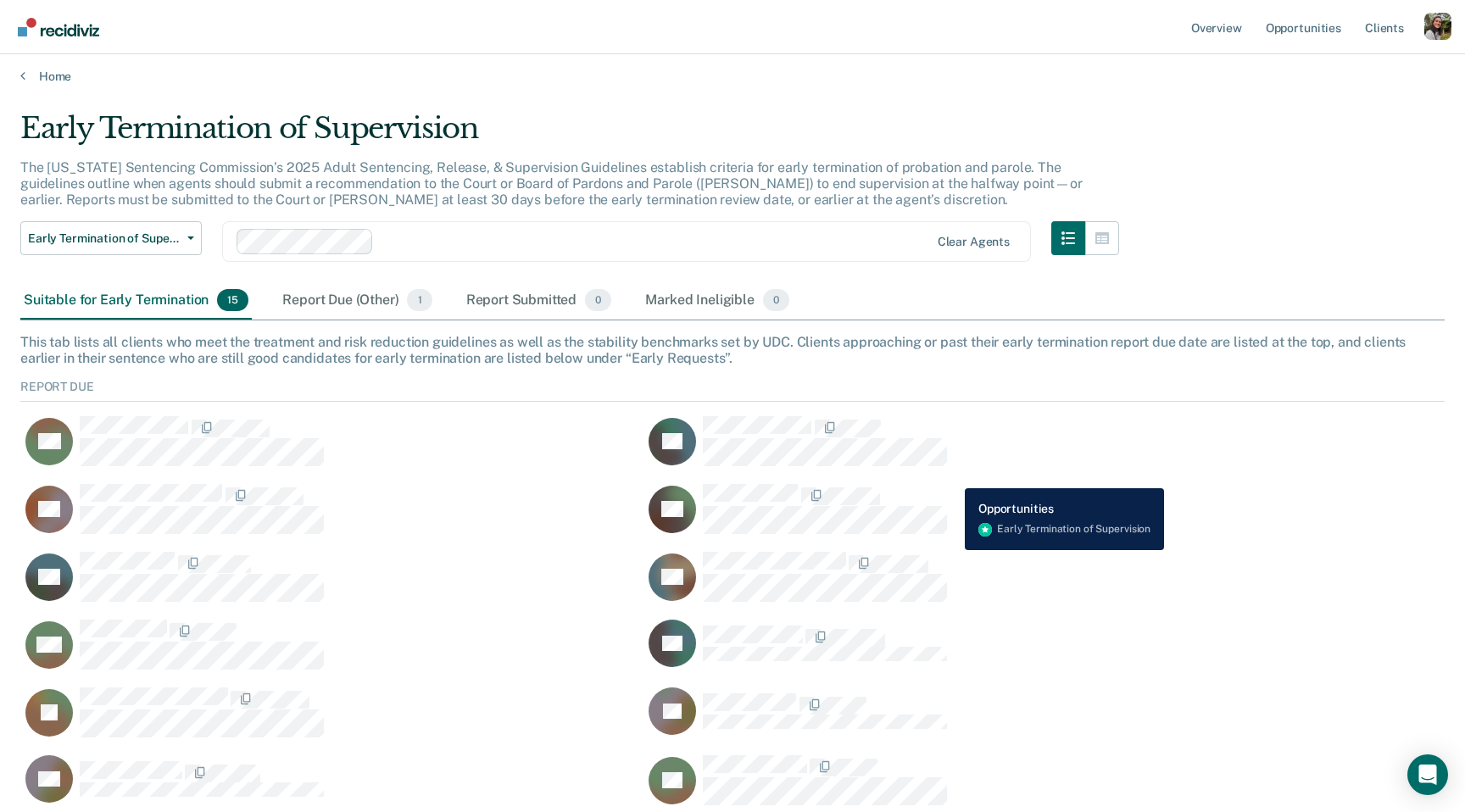
click at [1083, 175] on p "The Utah Sentencing Commission’s 2025 Adult Sentencing, Release, & Supervision …" at bounding box center [552, 183] width 1062 height 48
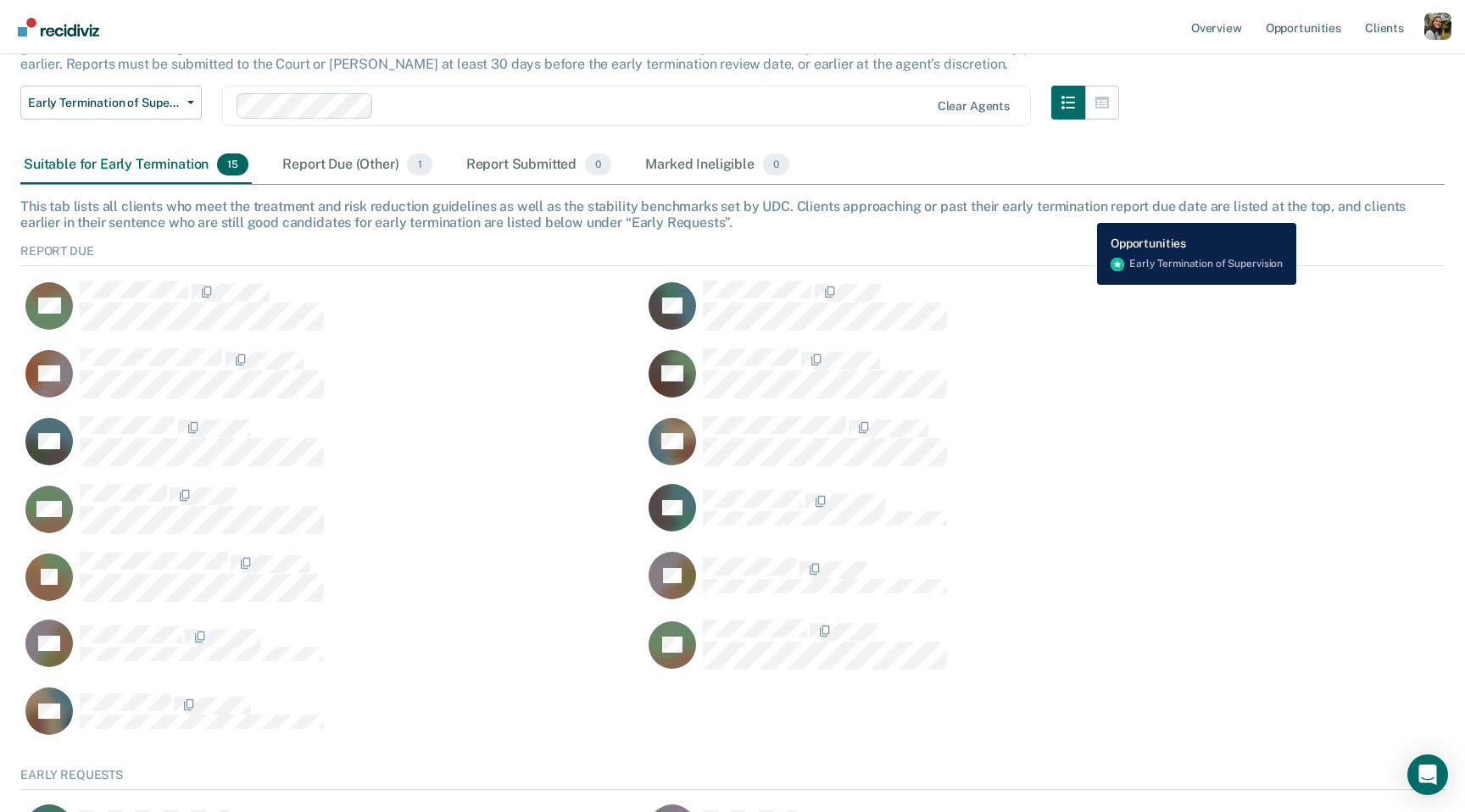
scroll to position [0, 0]
